Goal: Information Seeking & Learning: Learn about a topic

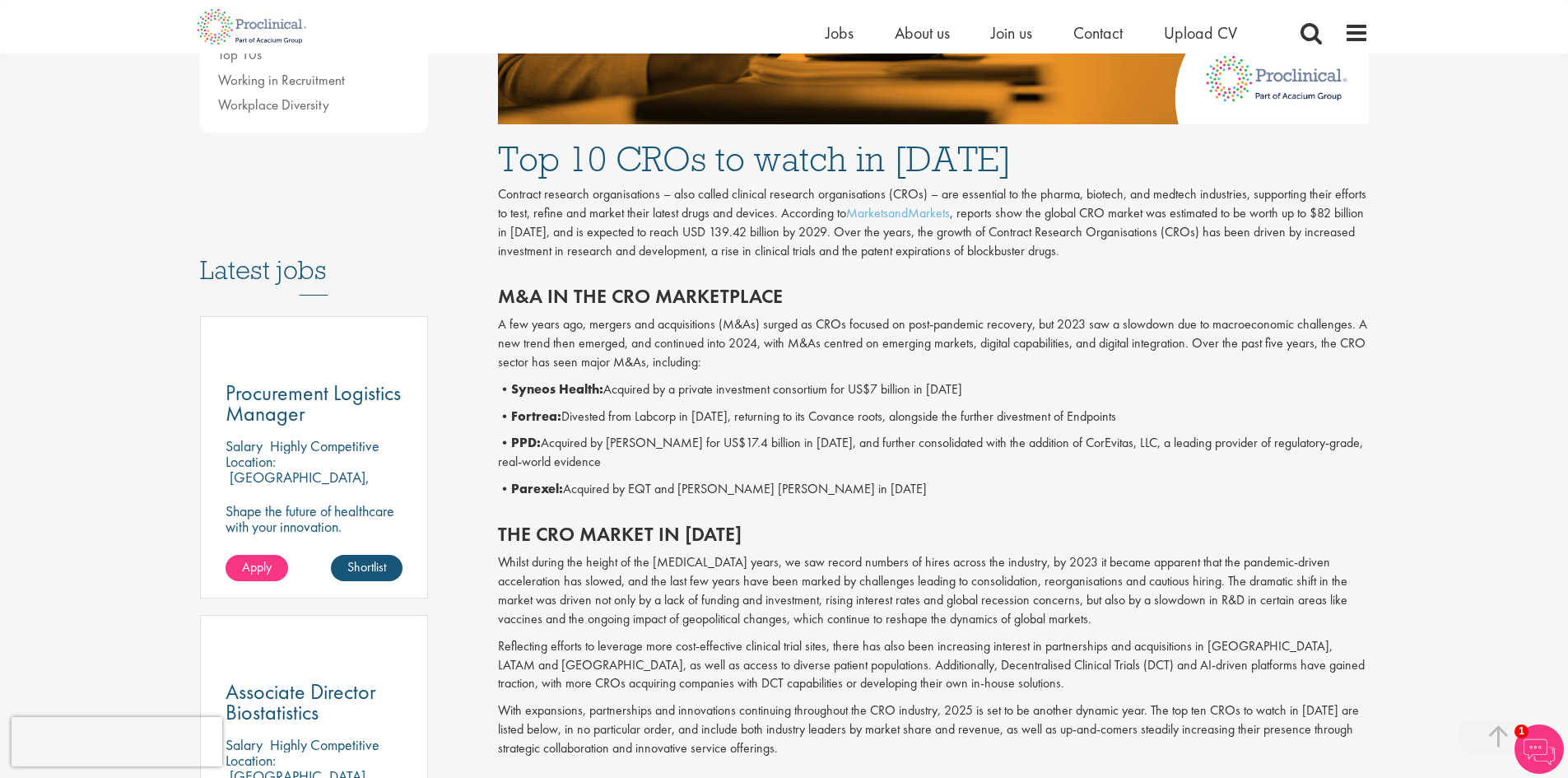
scroll to position [680, 0]
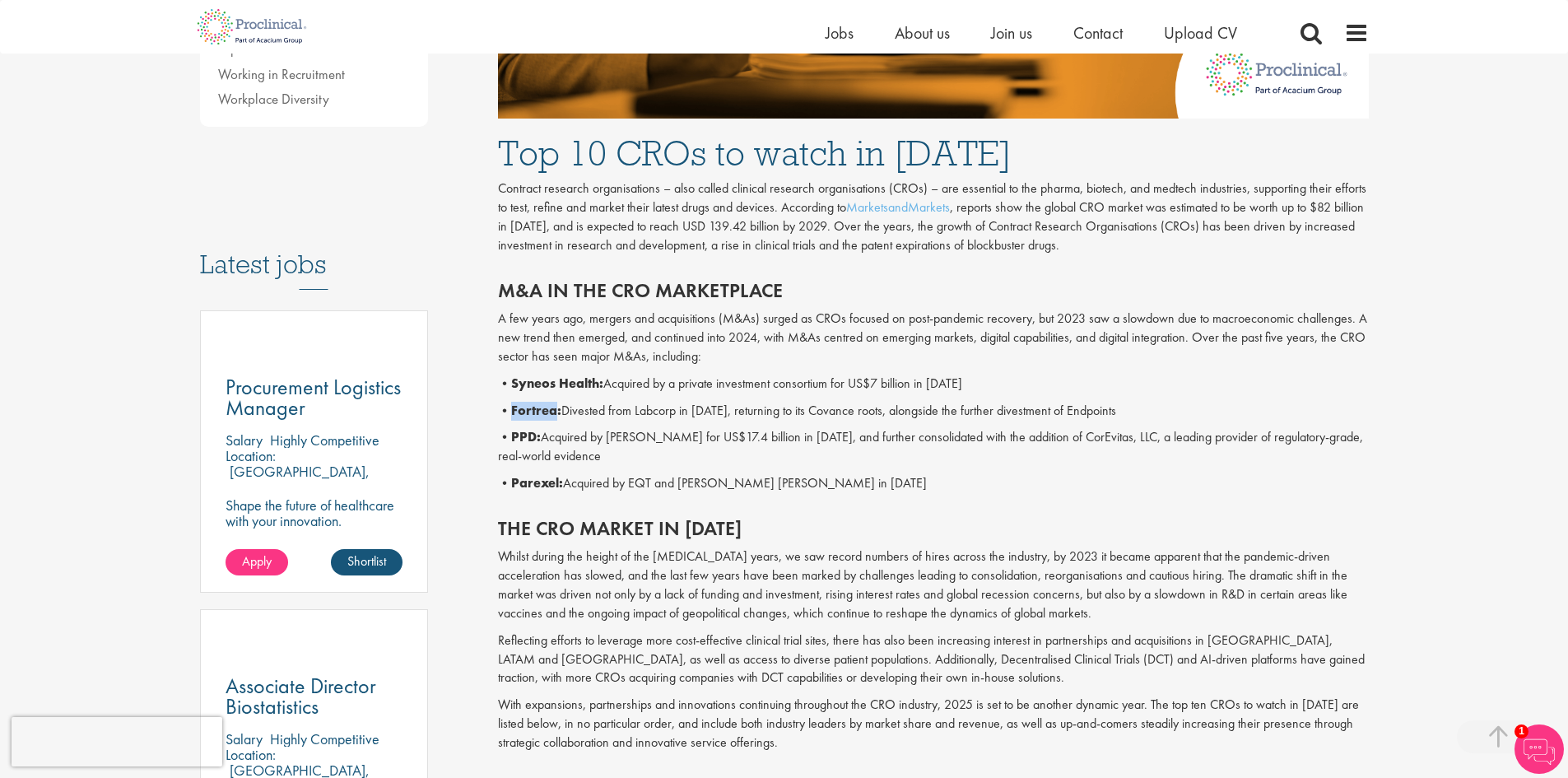
drag, startPoint x: 515, startPoint y: 404, endPoint x: 560, endPoint y: 414, distance: 46.1
click at [560, 414] on b "Fortrea:" at bounding box center [536, 410] width 50 height 17
drag, startPoint x: 513, startPoint y: 433, endPoint x: 536, endPoint y: 436, distance: 23.2
click at [536, 436] on p "• PPD: Acquired by [PERSON_NAME] for US$17.4 billion in [DATE], and further con…" at bounding box center [933, 447] width 871 height 38
copy b "PPD"
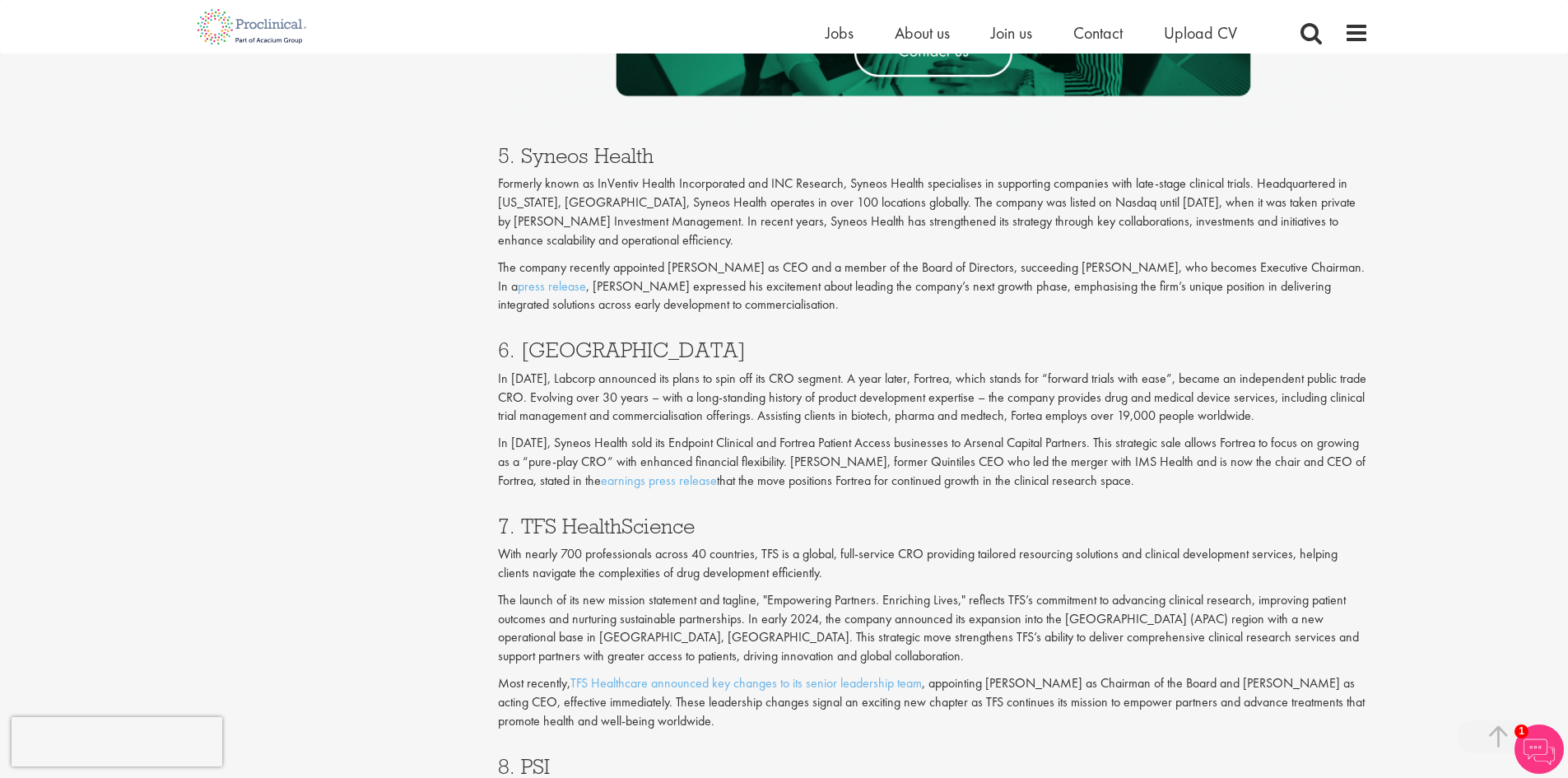
scroll to position [2775, 0]
drag, startPoint x: 521, startPoint y: 347, endPoint x: 610, endPoint y: 353, distance: 89.2
click at [610, 353] on h3 "6. [GEOGRAPHIC_DATA]" at bounding box center [933, 349] width 871 height 22
copy h3 "Fortrea"
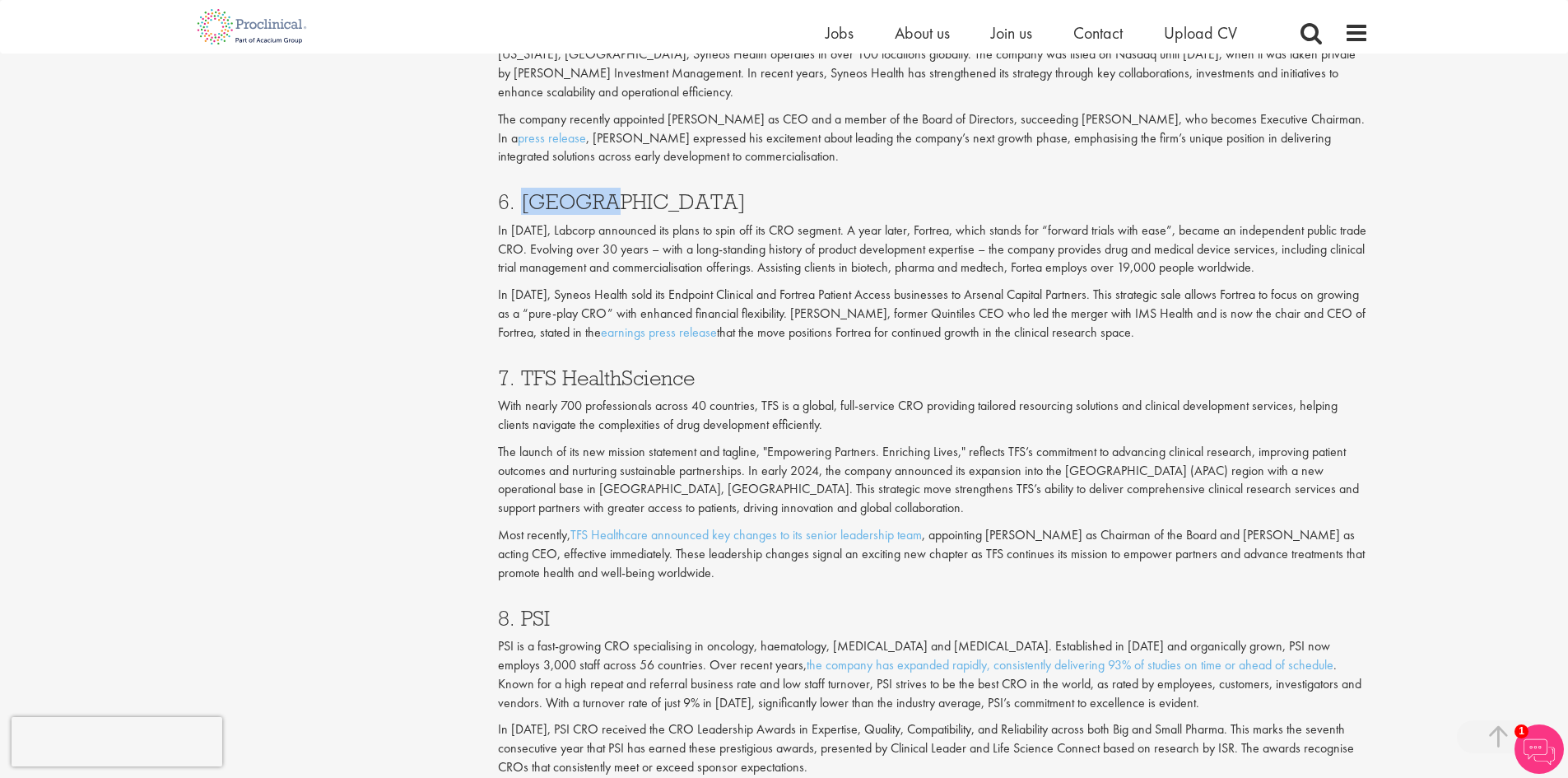
scroll to position [2929, 0]
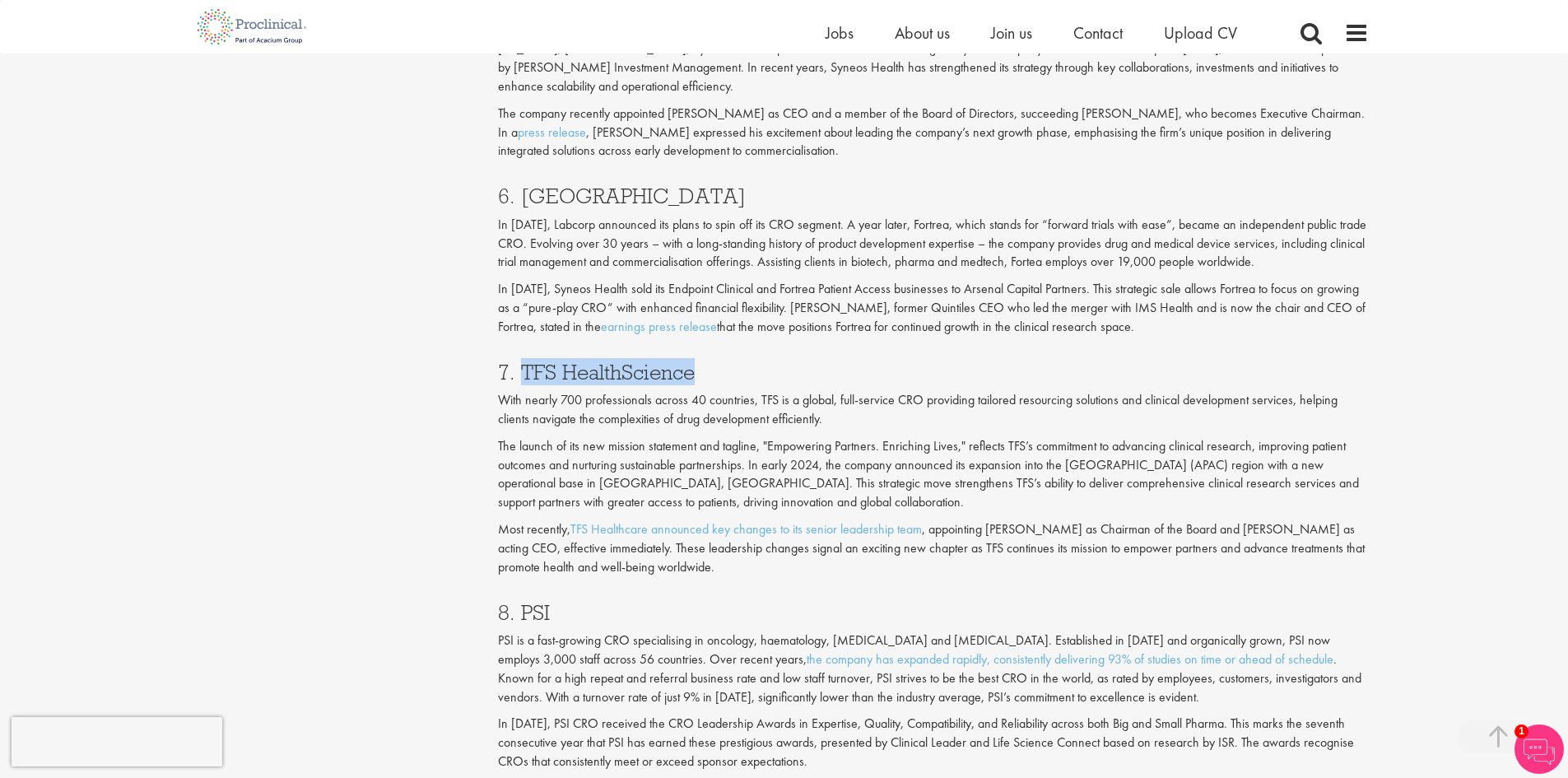
drag, startPoint x: 520, startPoint y: 368, endPoint x: 713, endPoint y: 369, distance: 193.0
click at [713, 369] on h3 "7. TFS HealthScience" at bounding box center [933, 372] width 871 height 22
copy h3 "TFS HealthScience"
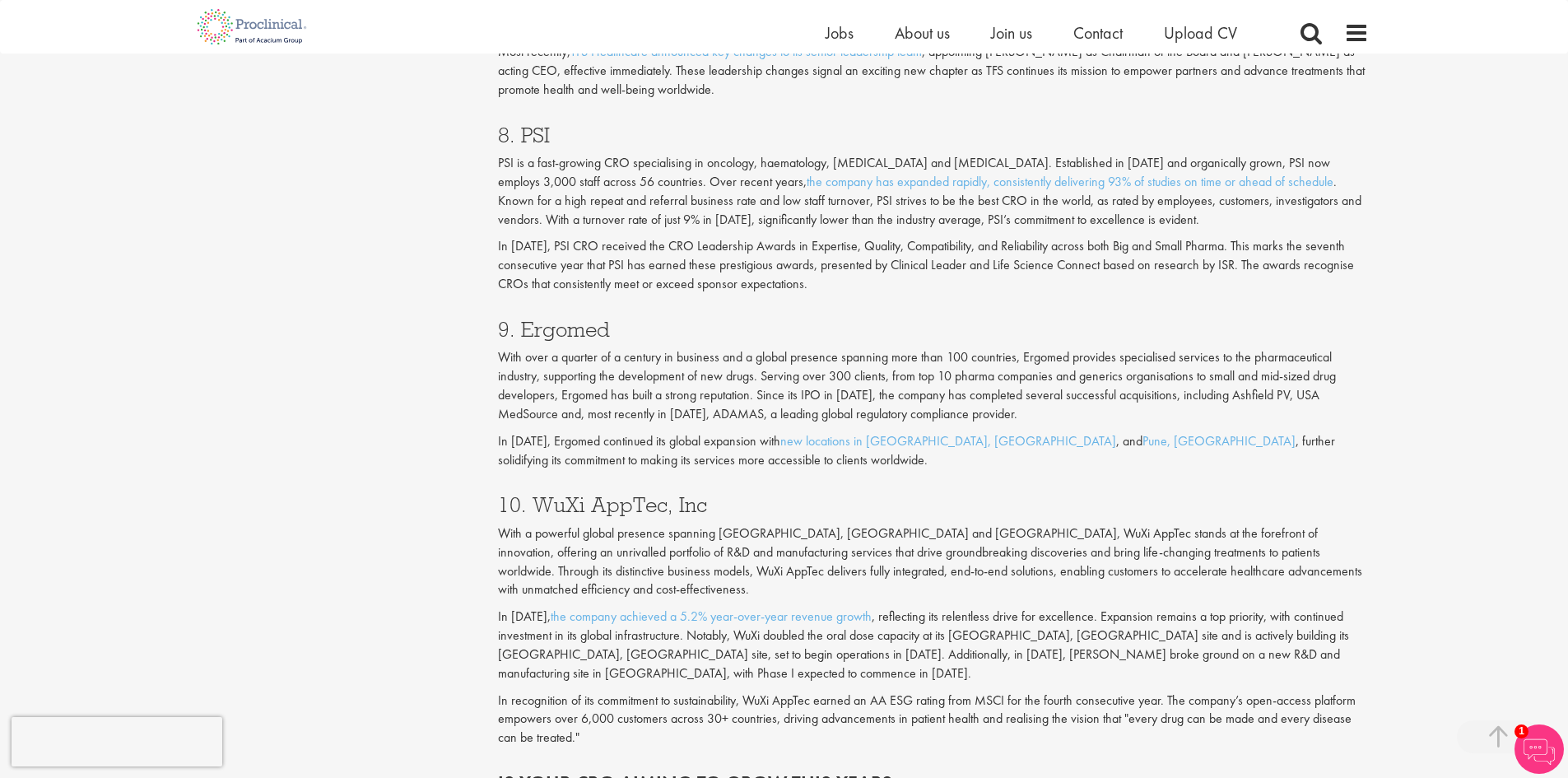
scroll to position [3415, 0]
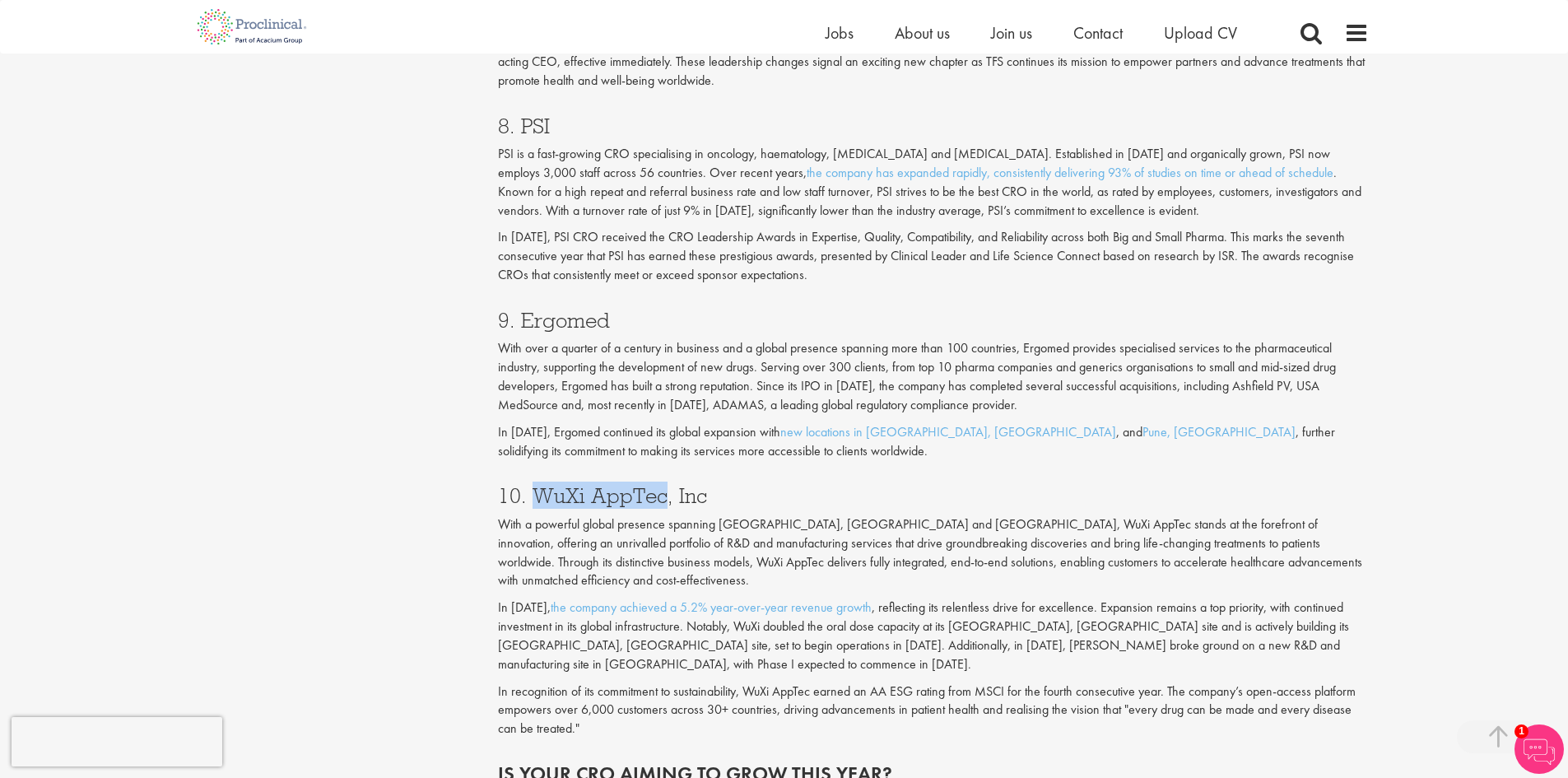
drag, startPoint x: 537, startPoint y: 491, endPoint x: 661, endPoint y: 501, distance: 124.4
click at [661, 501] on h3 "10. WuXi AppTec, Inc" at bounding box center [933, 496] width 871 height 22
copy h3 "WuXi AppTec"
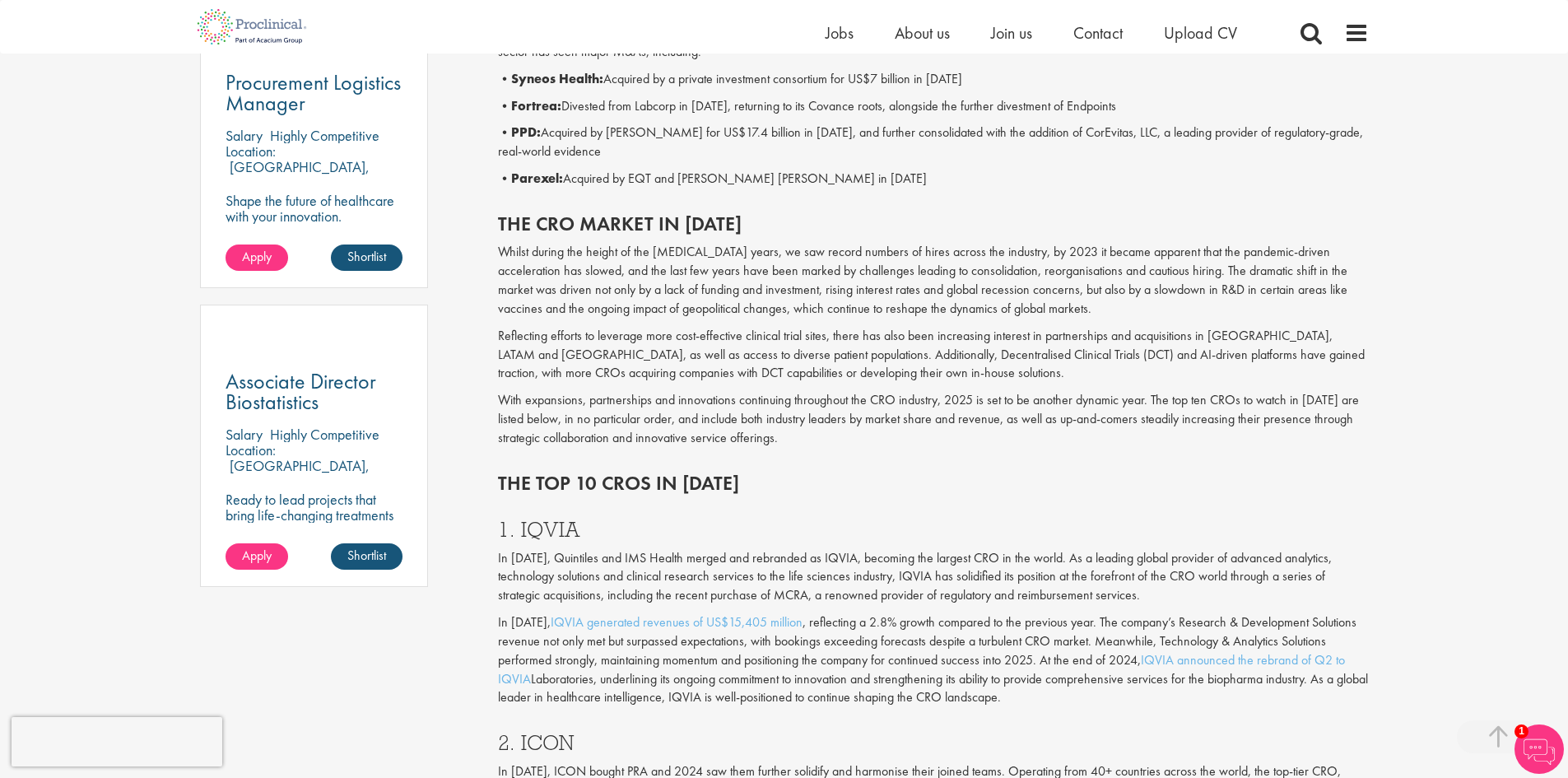
scroll to position [984, 0]
